Goal: Task Accomplishment & Management: Use online tool/utility

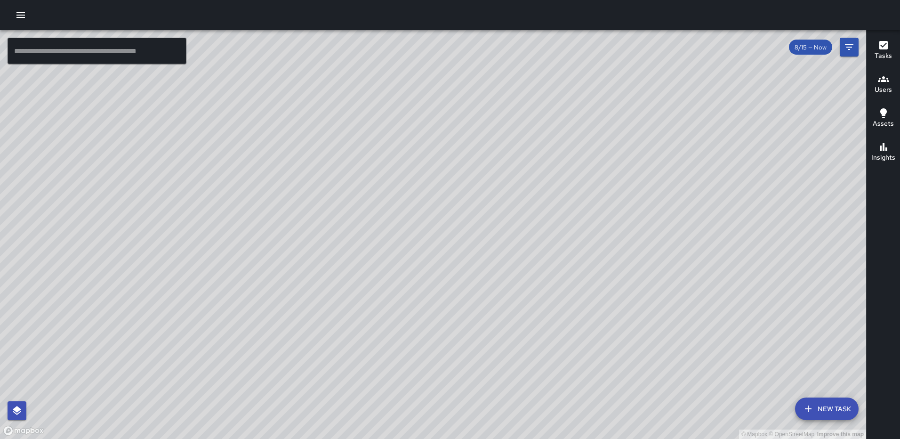
click at [550, 164] on div "© Mapbox © OpenStreetMap Improve this map [PERSON_NAME][GEOGRAPHIC_DATA][STREET…" at bounding box center [433, 234] width 866 height 408
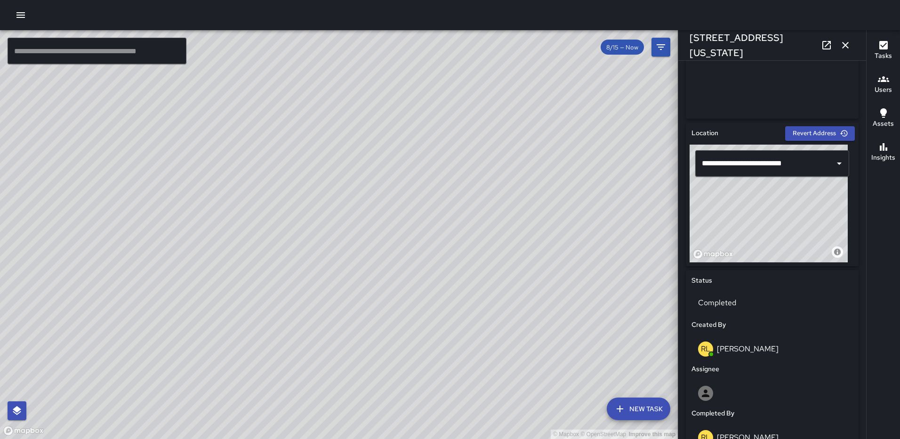
scroll to position [235, 0]
type input "**********"
drag, startPoint x: 772, startPoint y: 222, endPoint x: 846, endPoint y: 223, distance: 74.3
click at [846, 223] on div "© Mapbox © OpenStreetMap Improve this map" at bounding box center [768, 204] width 158 height 118
click at [847, 40] on icon "button" at bounding box center [844, 45] width 11 height 11
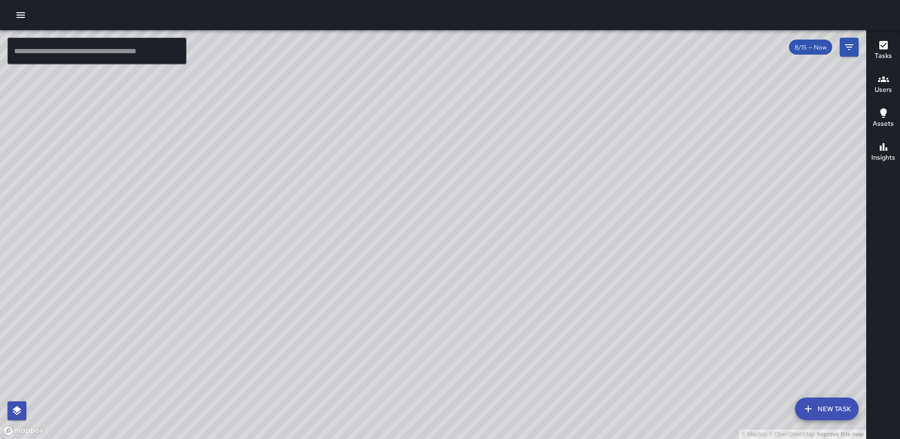
click at [382, 160] on div "© Mapbox © OpenStreetMap Improve this map [PERSON_NAME] [STREET_ADDRESS][US_STA…" at bounding box center [433, 234] width 866 height 408
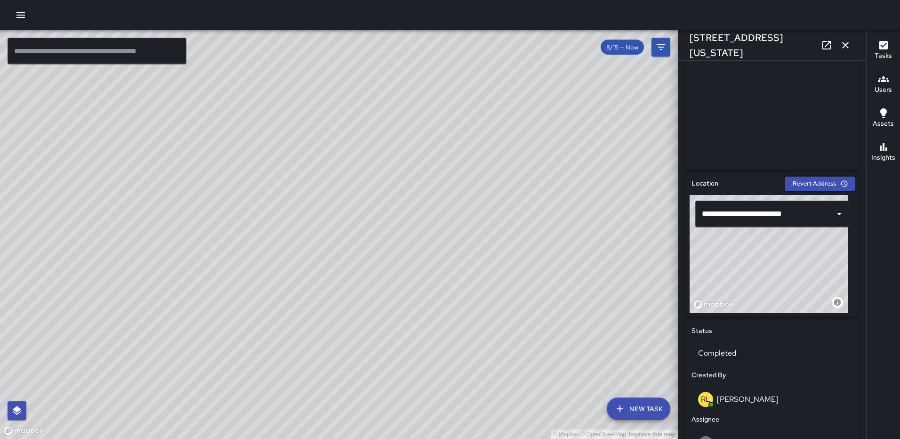
scroll to position [187, 0]
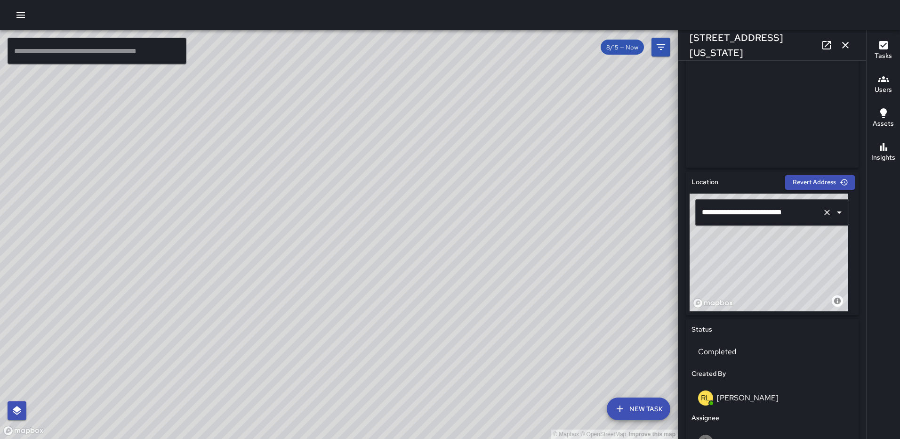
type input "**********"
drag, startPoint x: 787, startPoint y: 255, endPoint x: 783, endPoint y: 191, distance: 64.1
click at [783, 191] on div "**********" at bounding box center [772, 243] width 173 height 144
click at [843, 40] on icon "button" at bounding box center [844, 45] width 11 height 11
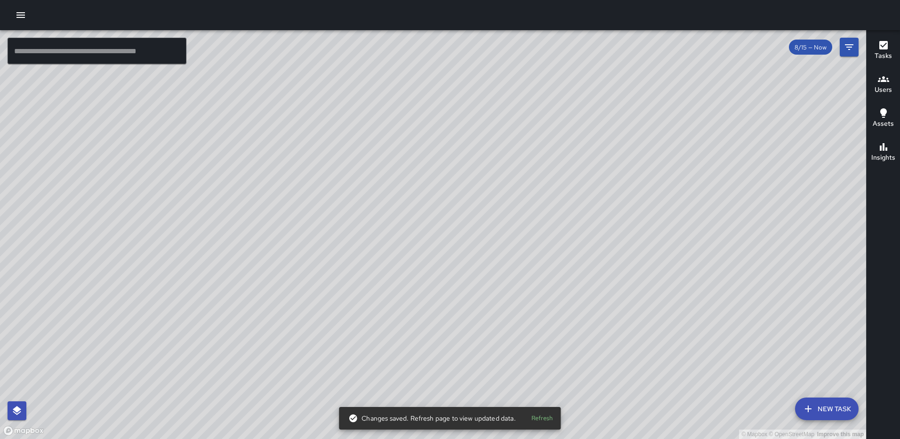
drag, startPoint x: 529, startPoint y: 294, endPoint x: 554, endPoint y: 163, distance: 133.6
click at [556, 162] on div "© Mapbox © OpenStreetMap Improve this map" at bounding box center [433, 234] width 866 height 408
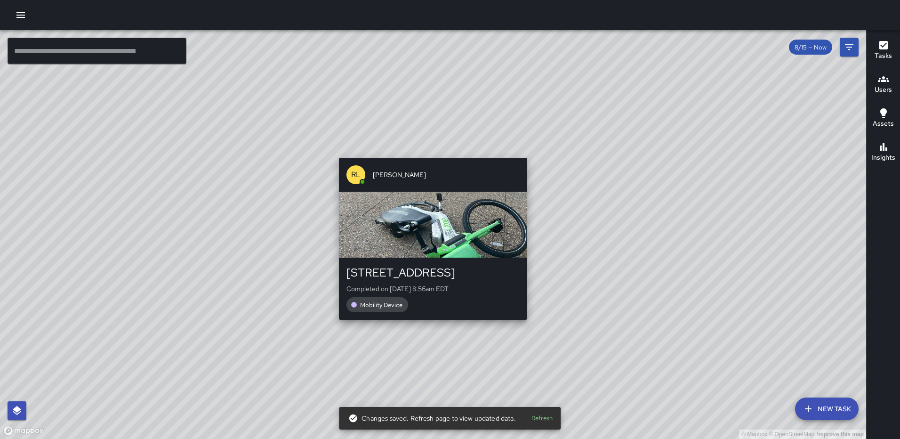
click at [429, 151] on div "© Mapbox © OpenStreetMap Improve this map [PERSON_NAME] [STREET_ADDRESS] Comple…" at bounding box center [433, 234] width 866 height 408
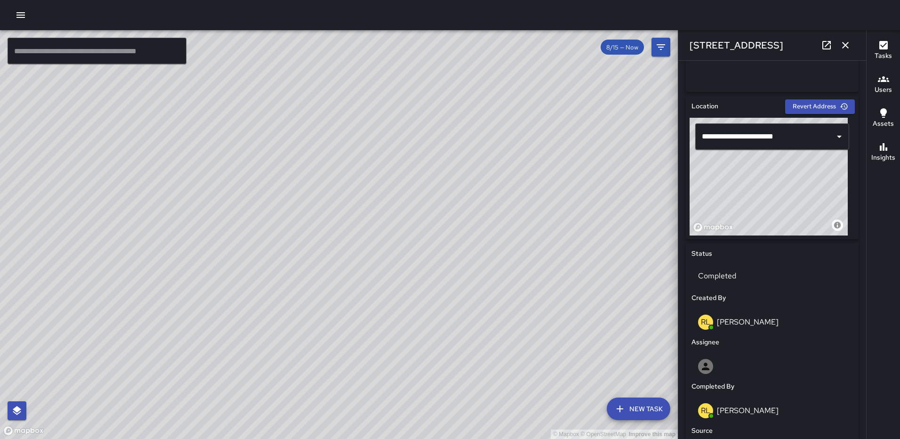
scroll to position [280, 0]
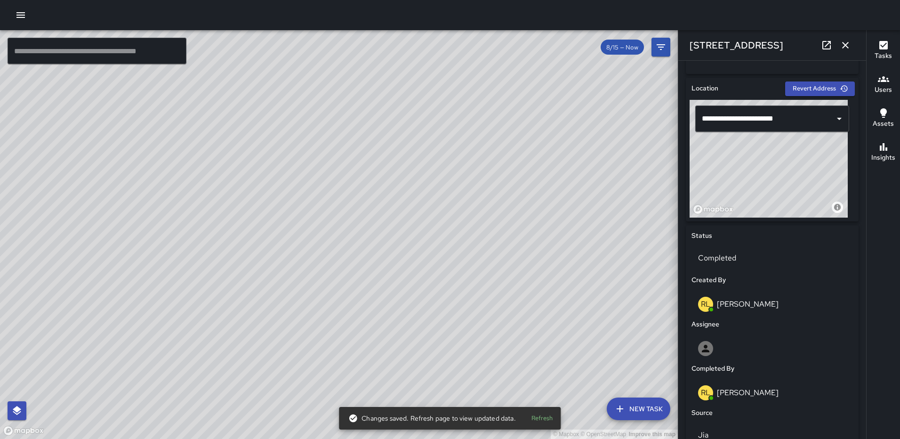
drag, startPoint x: 762, startPoint y: 168, endPoint x: 684, endPoint y: 170, distance: 78.1
click at [684, 170] on div "**********" at bounding box center [772, 381] width 180 height 615
type input "**********"
click at [840, 42] on icon "button" at bounding box center [844, 45] width 11 height 11
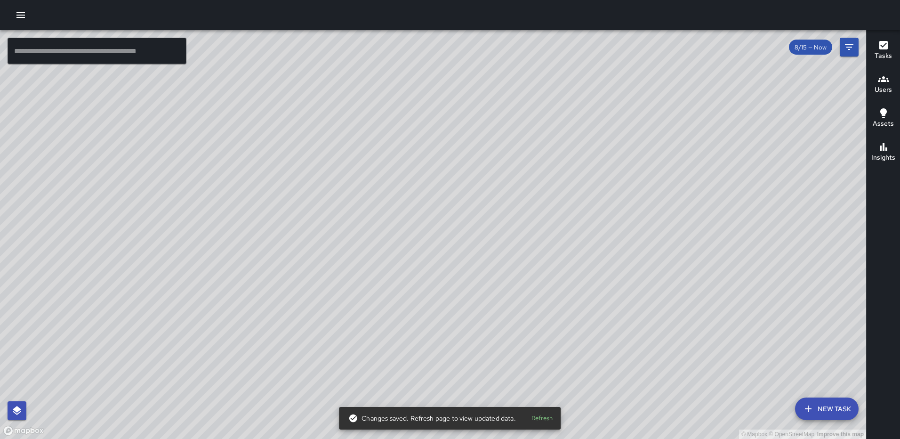
click at [463, 231] on div "© Mapbox © OpenStreetMap Improve this map" at bounding box center [433, 234] width 866 height 408
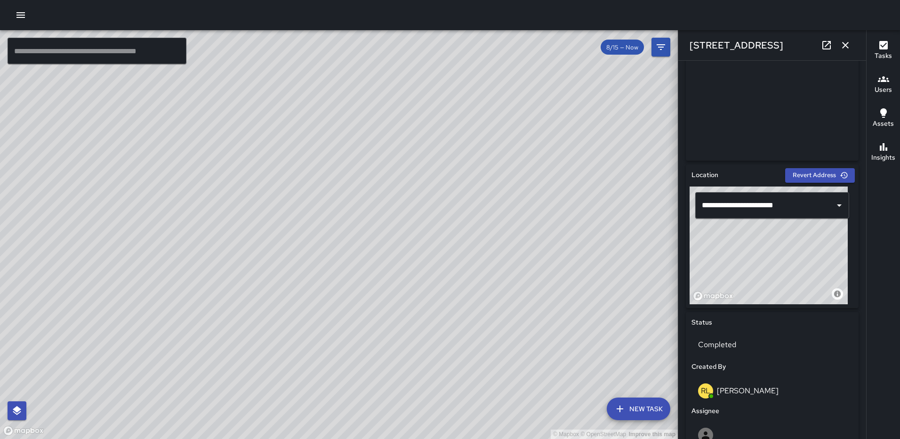
scroll to position [198, 0]
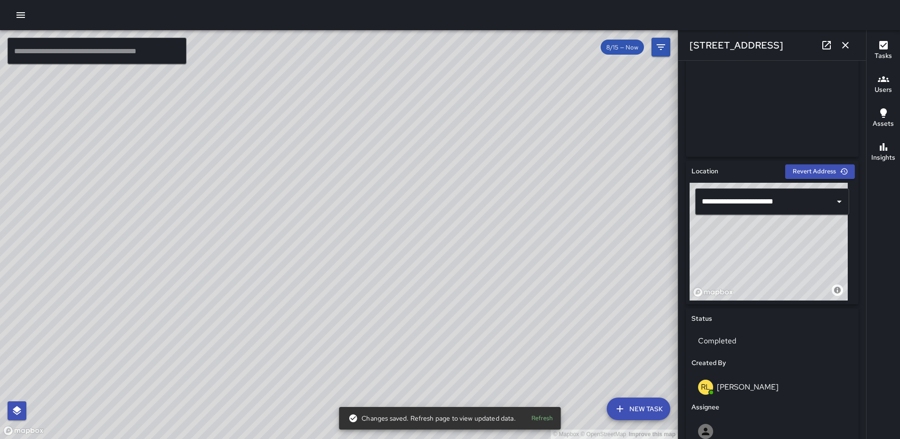
drag, startPoint x: 755, startPoint y: 246, endPoint x: 731, endPoint y: 245, distance: 24.5
click at [731, 245] on div "© Mapbox © OpenStreetMap Improve this map" at bounding box center [768, 242] width 158 height 118
type input "**********"
click at [848, 45] on icon "button" at bounding box center [844, 45] width 11 height 11
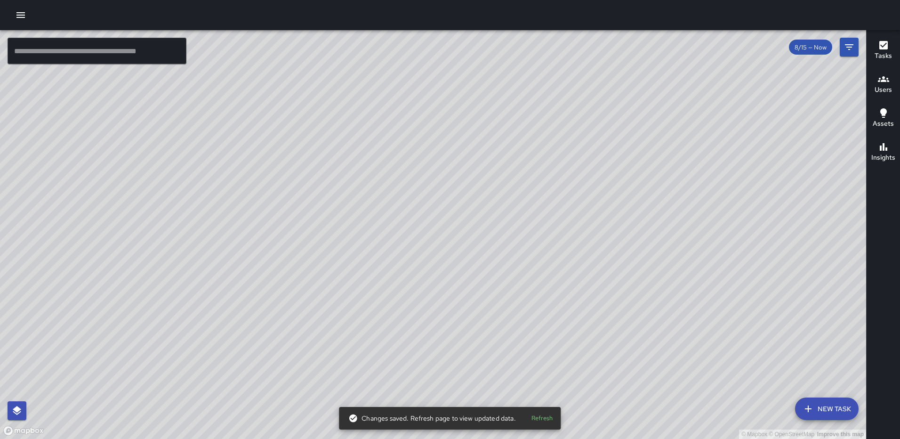
click at [442, 230] on div "© Mapbox © OpenStreetMap Improve this map [PERSON_NAME] [STREET_ADDRESS] Comple…" at bounding box center [433, 234] width 866 height 408
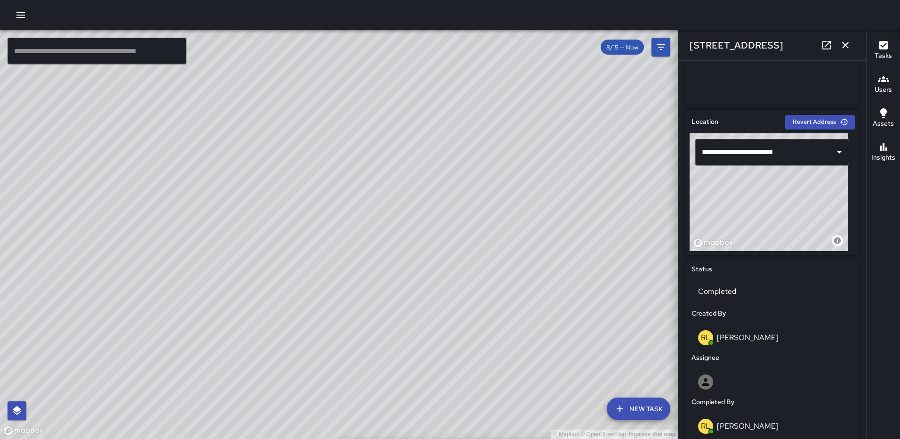
scroll to position [282, 0]
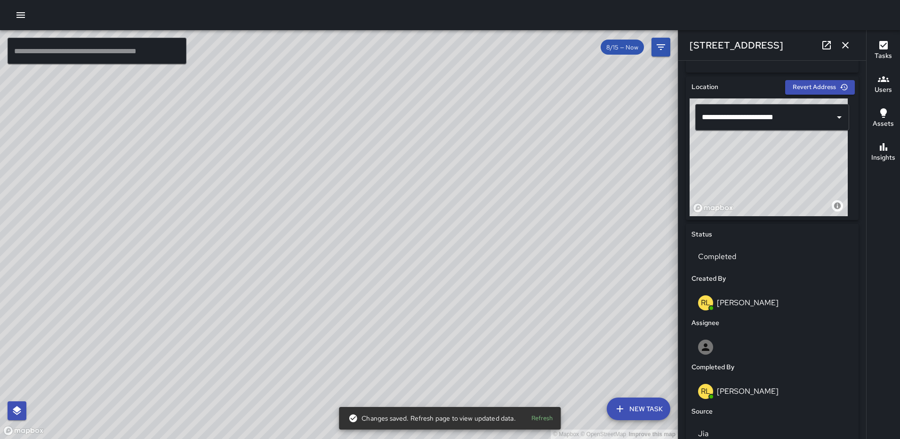
drag, startPoint x: 757, startPoint y: 151, endPoint x: 740, endPoint y: 153, distance: 16.5
click at [740, 153] on div "© Mapbox © OpenStreetMap Improve this map" at bounding box center [768, 157] width 158 height 118
type input "**********"
click at [843, 44] on icon "button" at bounding box center [844, 45] width 11 height 11
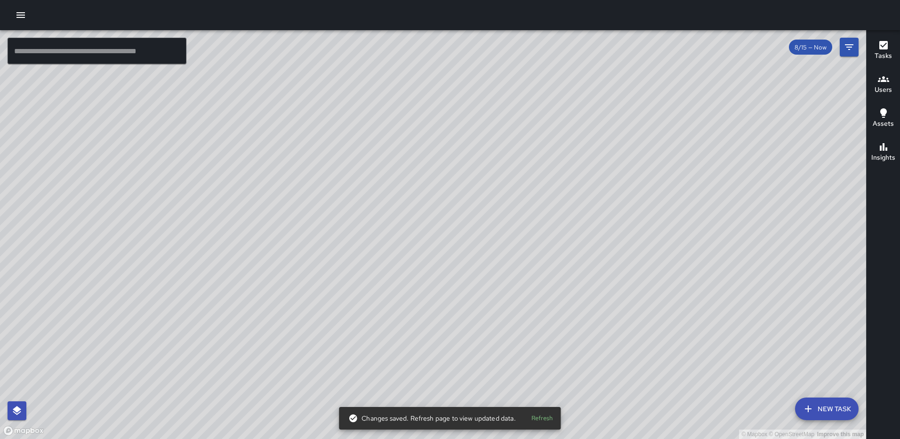
drag, startPoint x: 389, startPoint y: 346, endPoint x: 391, endPoint y: 205, distance: 141.2
click at [391, 205] on div "© Mapbox © OpenStreetMap Improve this map" at bounding box center [433, 234] width 866 height 408
click at [392, 228] on div "© Mapbox © OpenStreetMap Improve this map [PERSON_NAME] [PERSON_NAME] Ambassado…" at bounding box center [433, 234] width 866 height 408
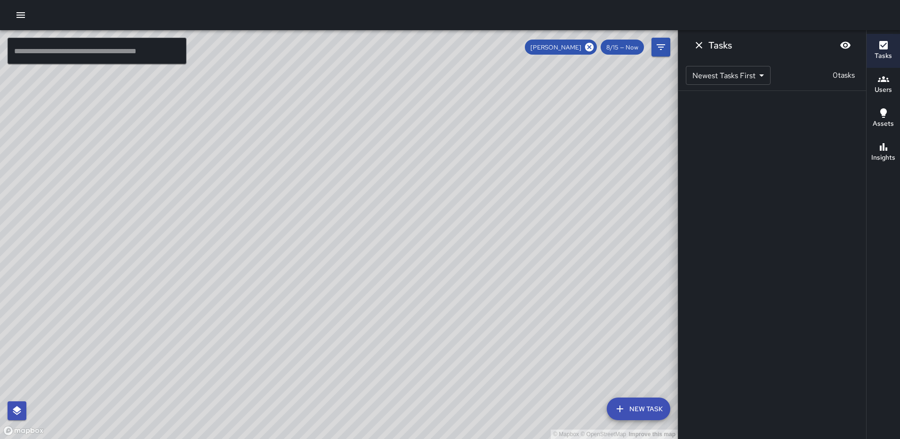
click at [694, 44] on icon "Dismiss" at bounding box center [698, 45] width 11 height 11
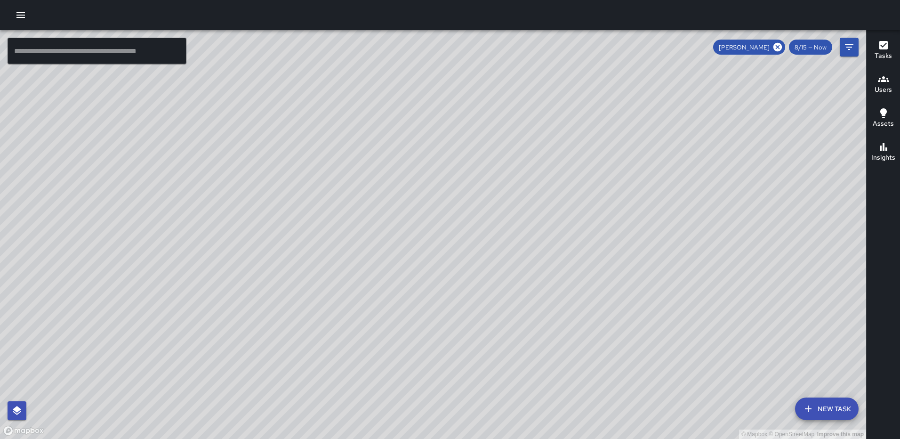
drag, startPoint x: 773, startPoint y: 47, endPoint x: 773, endPoint y: 54, distance: 7.1
click at [774, 47] on icon at bounding box center [777, 47] width 10 height 10
drag, startPoint x: 590, startPoint y: 203, endPoint x: 756, endPoint y: 195, distance: 166.7
click at [756, 195] on div "© Mapbox © OpenStreetMap Improve this map" at bounding box center [433, 234] width 866 height 408
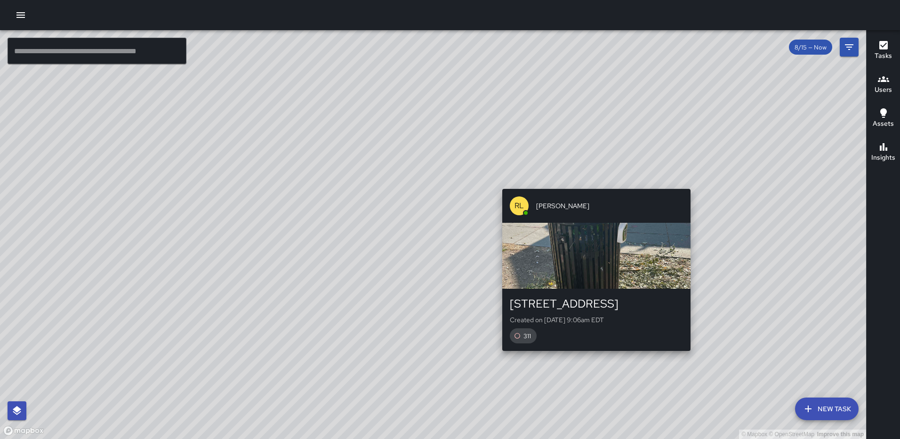
click at [594, 180] on div "© Mapbox © OpenStreetMap Improve this map [PERSON_NAME] [STREET_ADDRESS] Create…" at bounding box center [433, 234] width 866 height 408
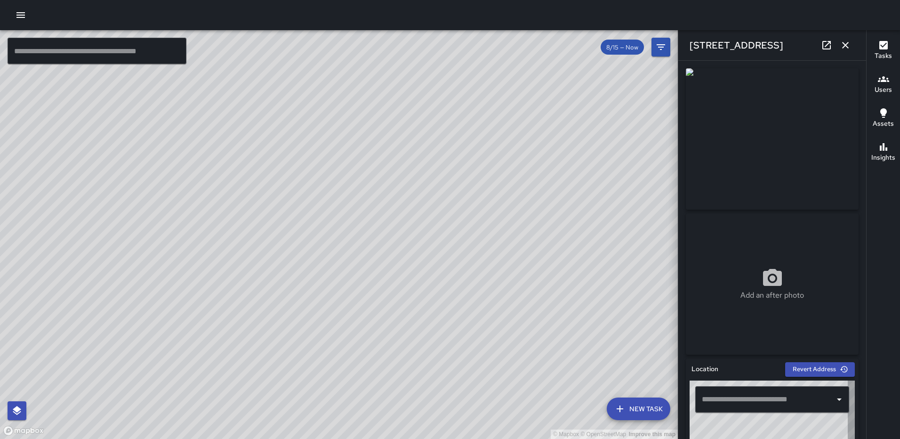
type input "**********"
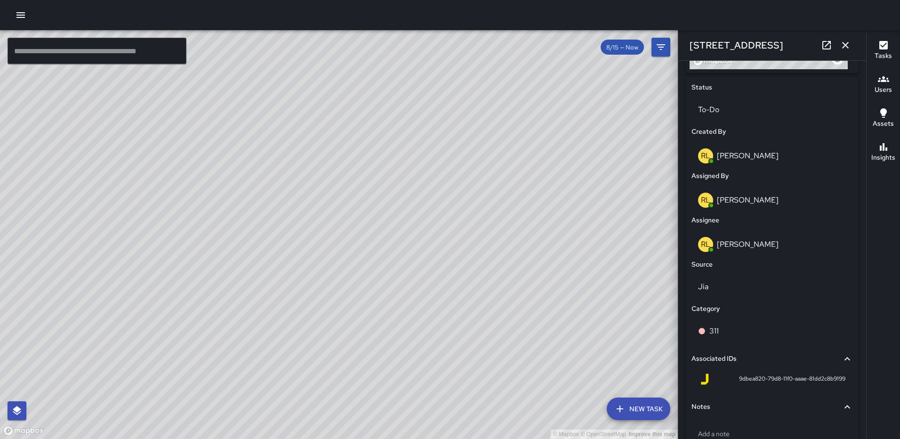
scroll to position [430, 0]
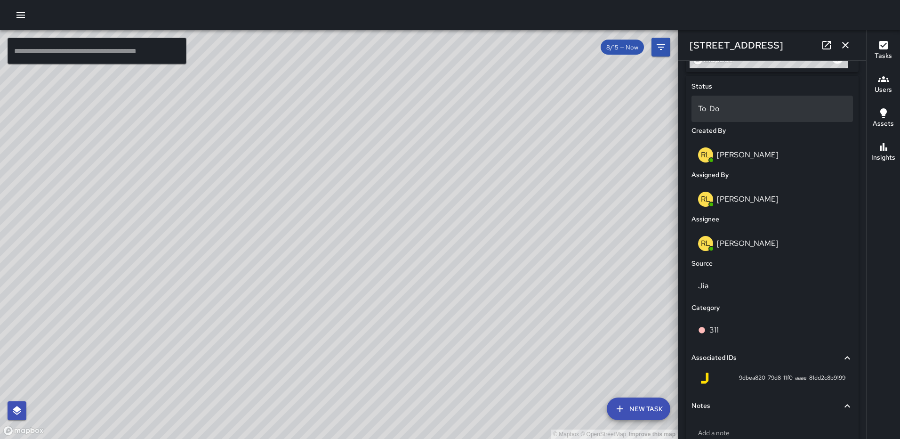
click at [769, 97] on div "To-Do" at bounding box center [771, 109] width 161 height 26
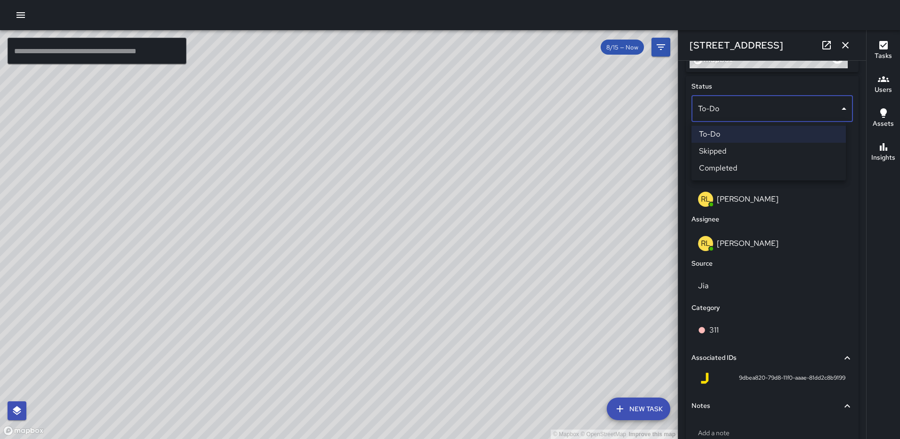
click at [729, 159] on li "Completed" at bounding box center [768, 167] width 154 height 17
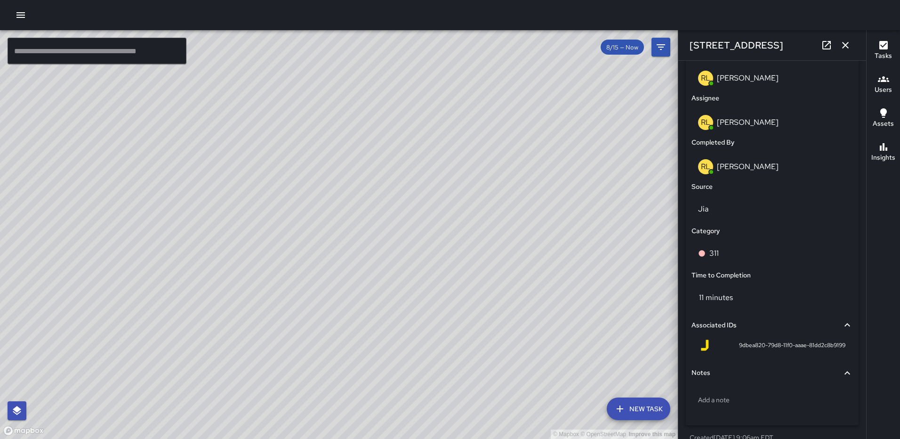
scroll to position [571, 0]
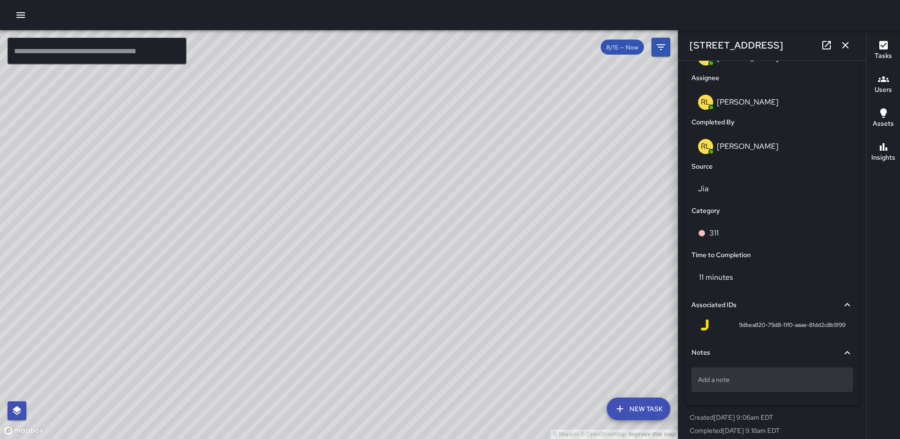
click at [727, 381] on p "Add a note" at bounding box center [772, 379] width 148 height 9
type textarea "**********"
click at [844, 45] on icon "button" at bounding box center [844, 45] width 11 height 11
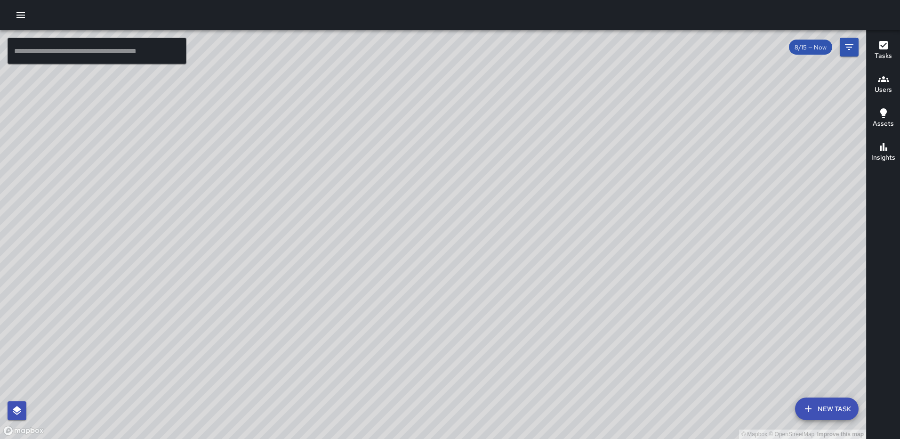
click at [568, 168] on div "© Mapbox © OpenStreetMap Improve this map AS [PERSON_NAME] [STREET_ADDRESS] Com…" at bounding box center [433, 234] width 866 height 408
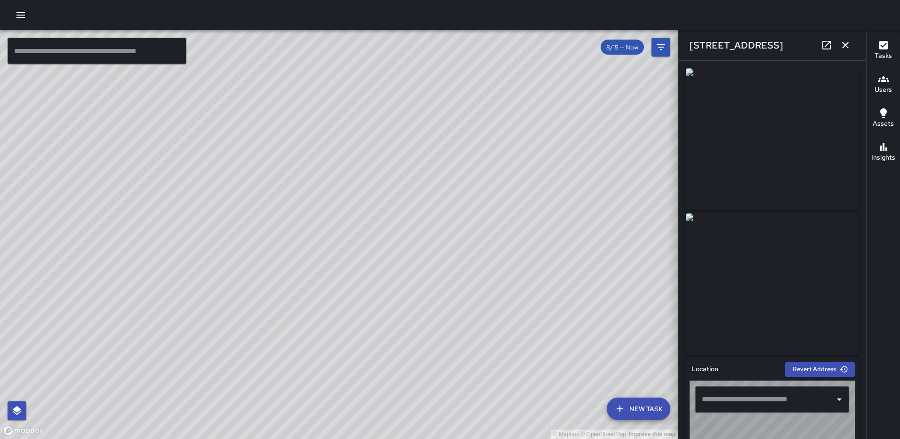
type input "**********"
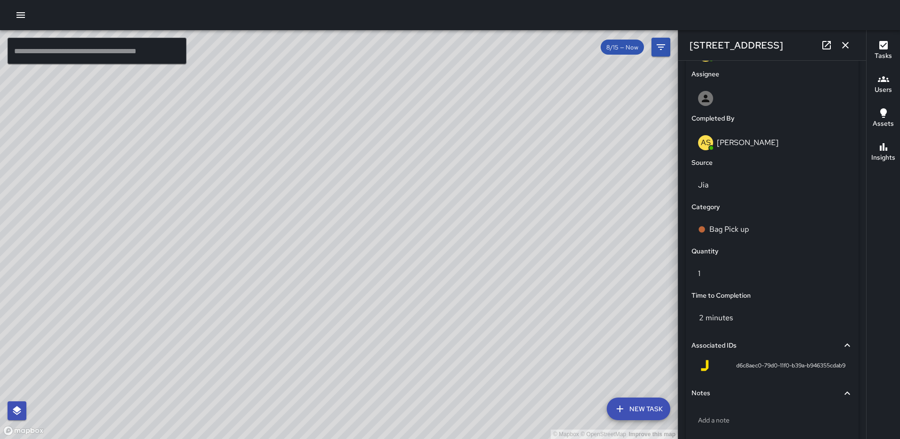
scroll to position [578, 0]
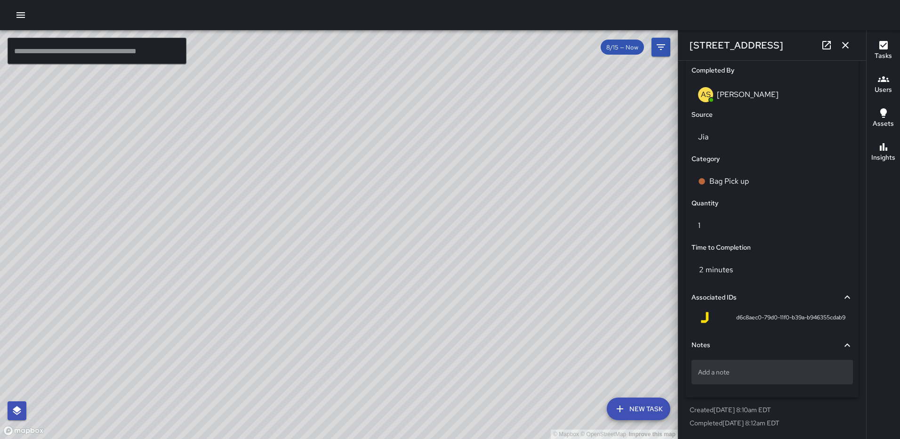
click at [768, 375] on p "Add a note" at bounding box center [772, 371] width 148 height 9
type textarea "**********"
click at [845, 46] on icon "button" at bounding box center [845, 45] width 7 height 7
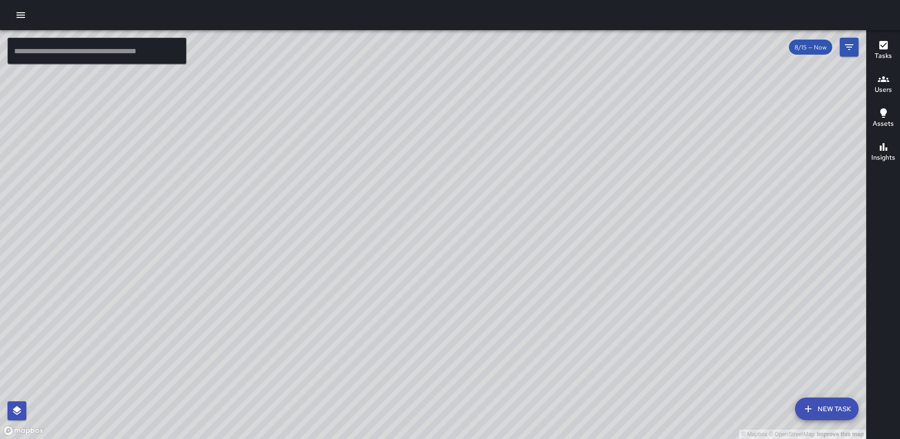
click at [885, 40] on button "Tasks" at bounding box center [882, 51] width 33 height 34
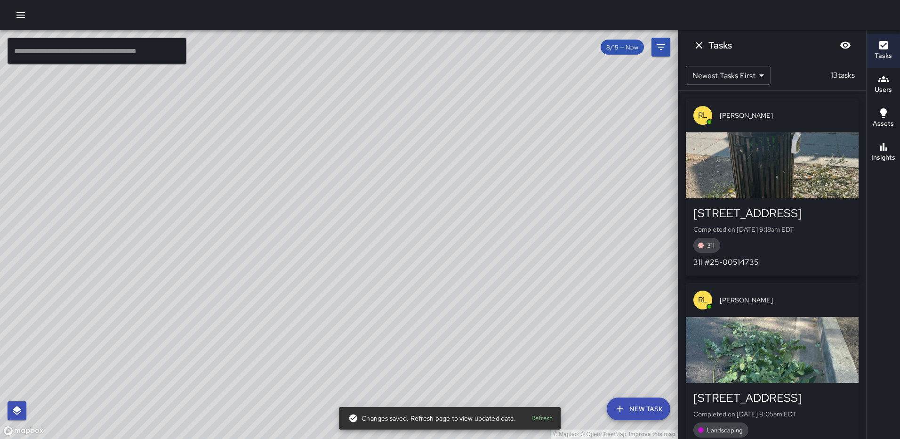
click at [5, 259] on div "© Mapbox © OpenStreetMap Improve this map" at bounding box center [339, 234] width 678 height 408
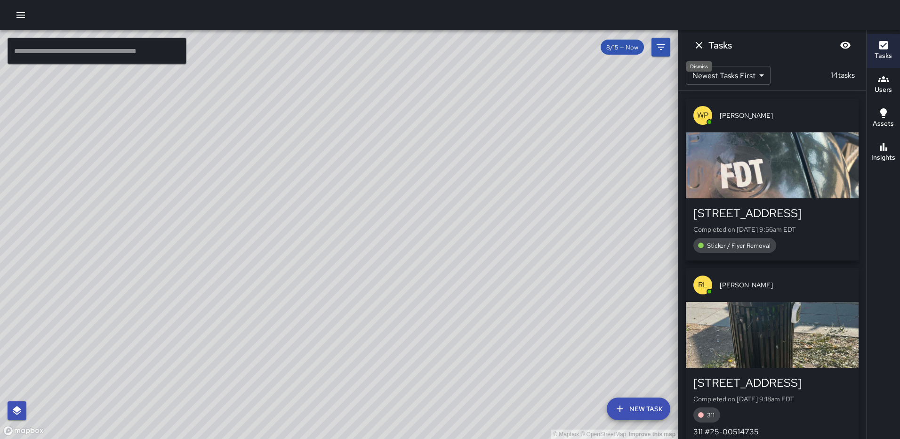
click at [700, 47] on icon "Dismiss" at bounding box center [698, 45] width 7 height 7
